Goal: Information Seeking & Learning: Learn about a topic

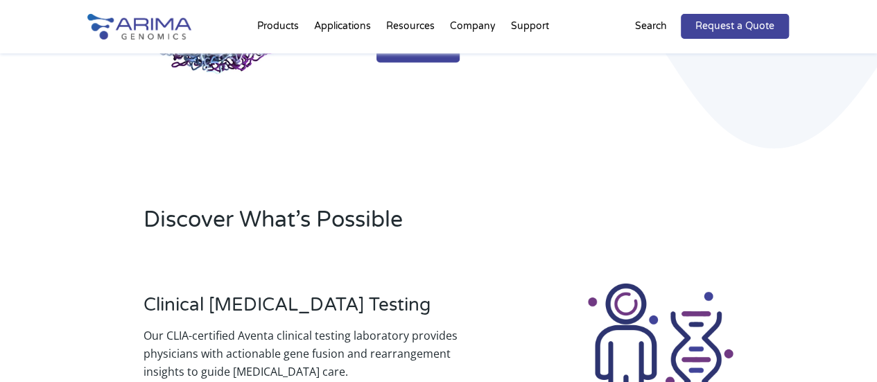
scroll to position [283, 0]
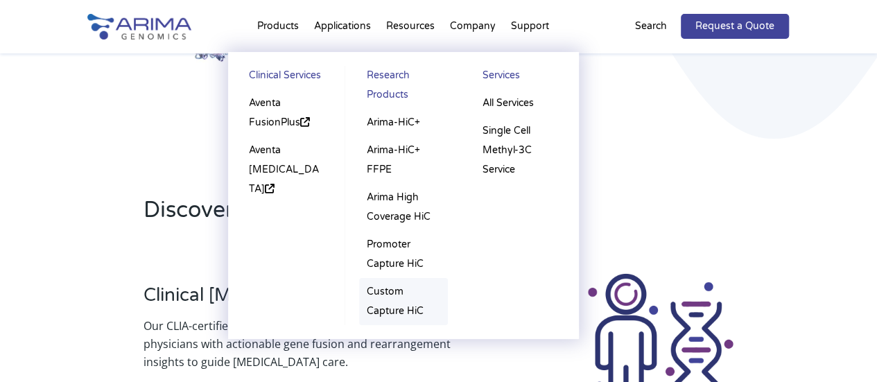
click at [378, 302] on link "Custom Capture HiC" at bounding box center [403, 301] width 89 height 47
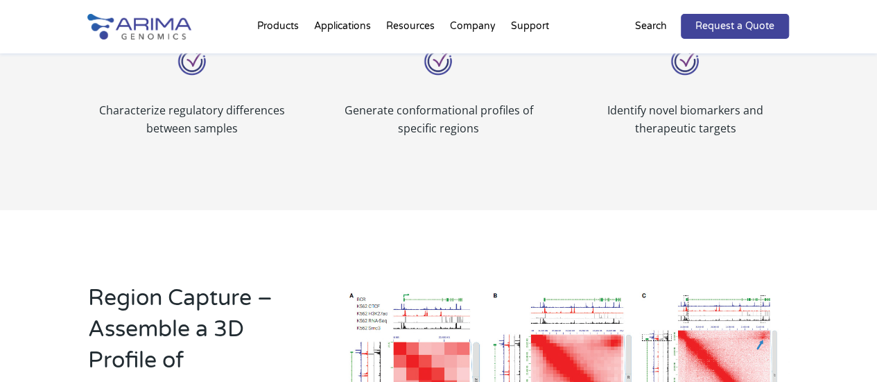
scroll to position [811, 0]
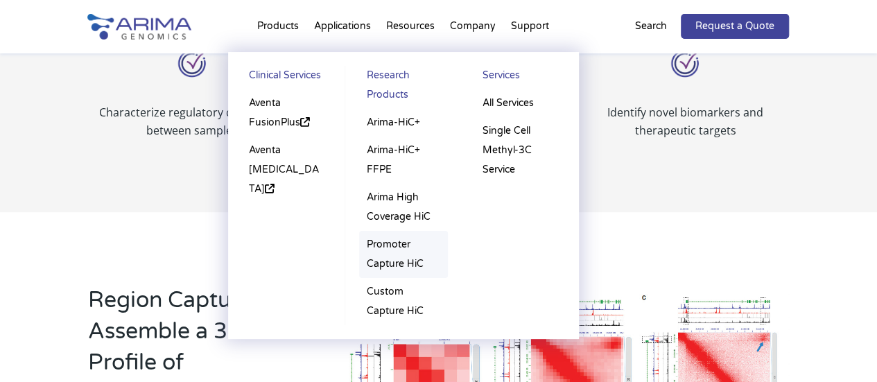
click at [377, 246] on link "Promoter Capture HiC" at bounding box center [403, 254] width 89 height 47
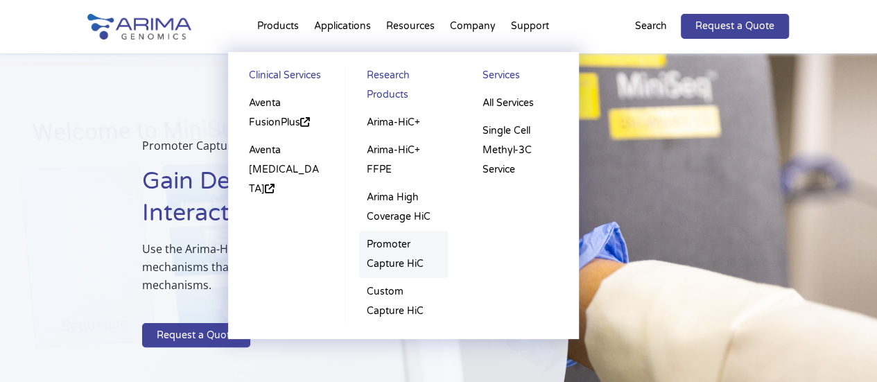
click at [399, 263] on link "Promoter Capture HiC" at bounding box center [403, 254] width 89 height 47
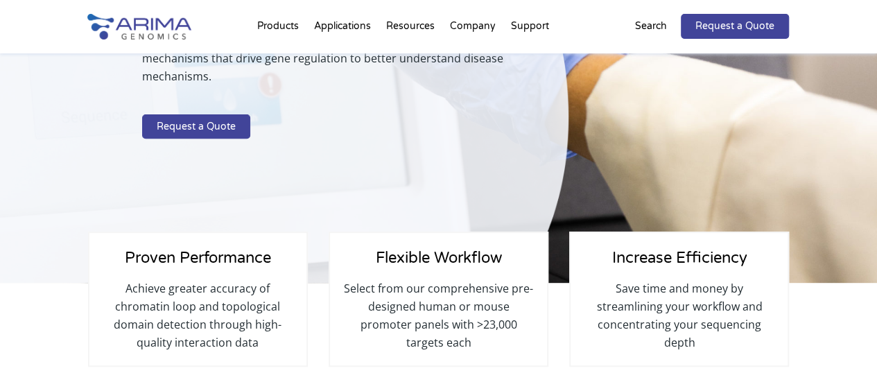
scroll to position [280, 0]
